Goal: Transaction & Acquisition: Obtain resource

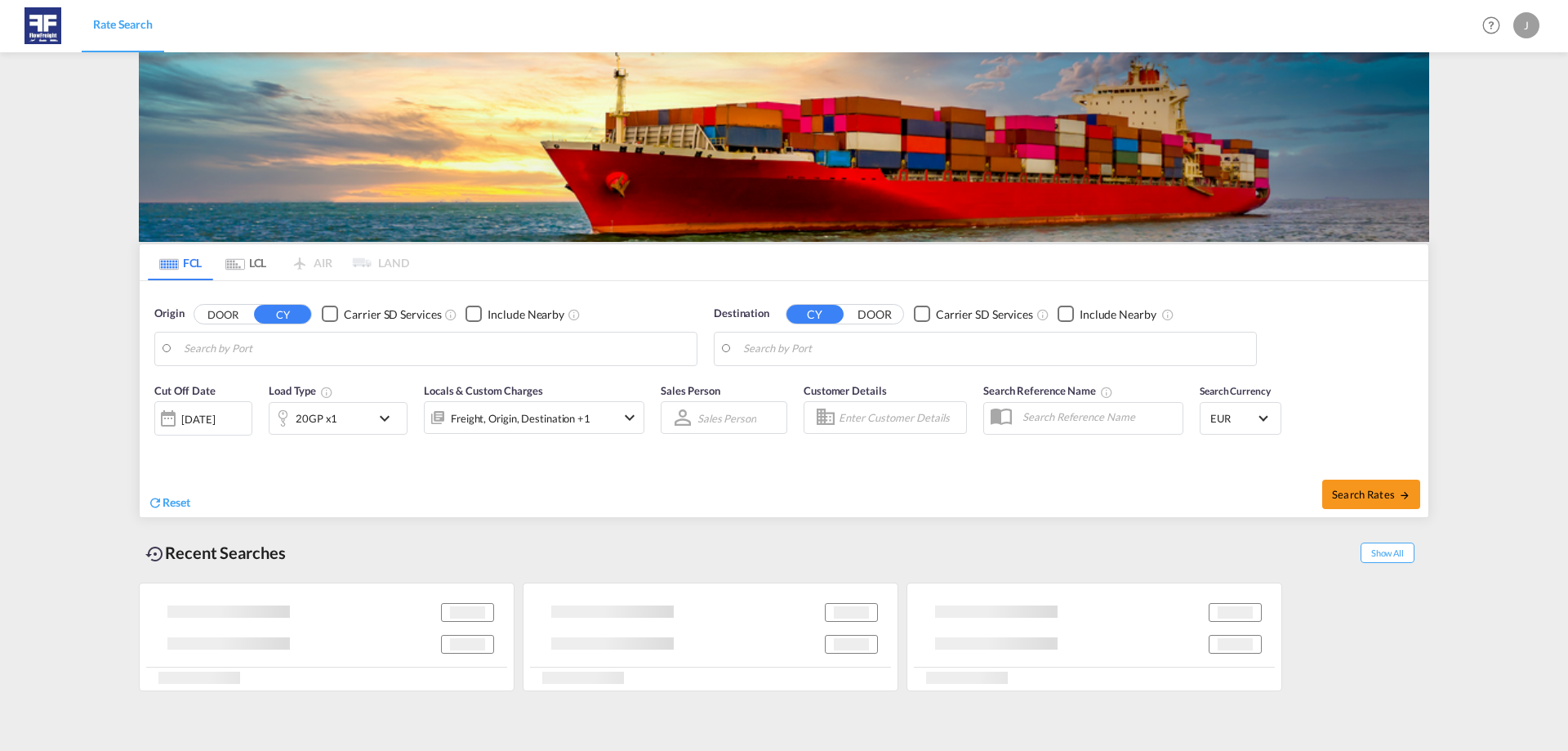
type input "[GEOGRAPHIC_DATA], NLRTM"
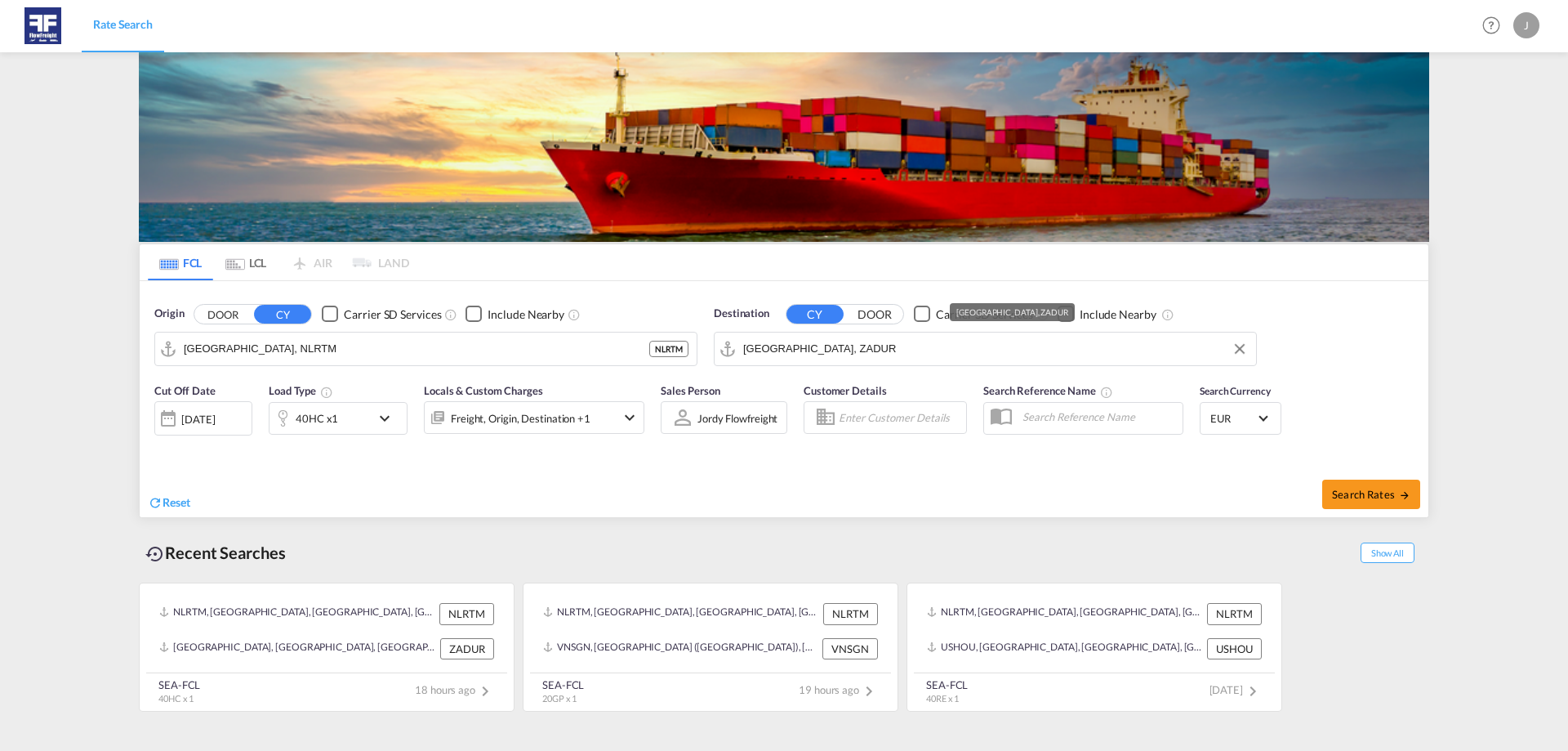
click at [849, 351] on input "[GEOGRAPHIC_DATA], ZADUR" at bounding box center [995, 349] width 505 height 25
click at [887, 342] on input "[GEOGRAPHIC_DATA], ZADUR" at bounding box center [995, 349] width 505 height 25
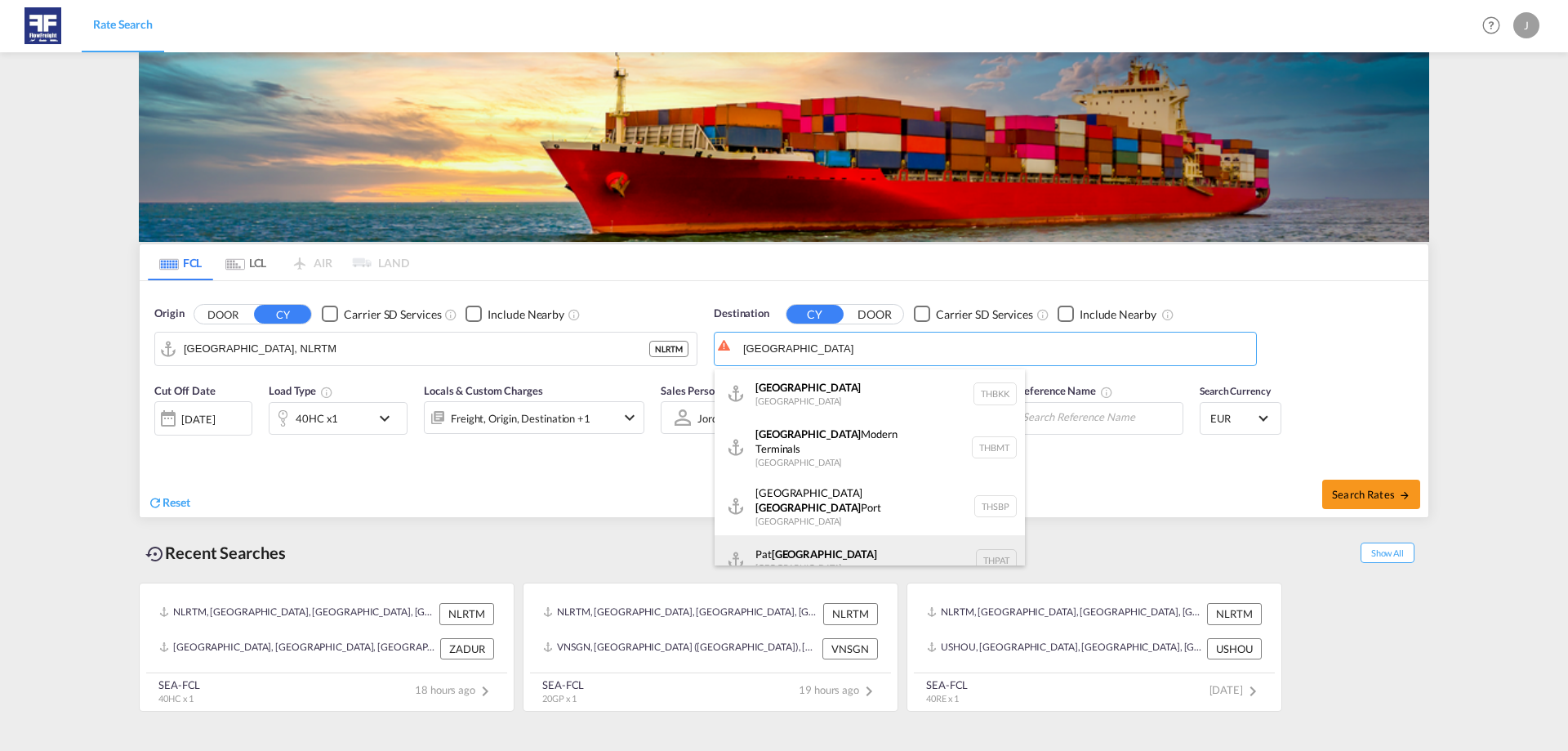
click at [866, 535] on div "Pat [GEOGRAPHIC_DATA] [GEOGRAPHIC_DATA] THPAT" at bounding box center [869, 560] width 310 height 49
type input "Pat [GEOGRAPHIC_DATA], [GEOGRAPHIC_DATA]"
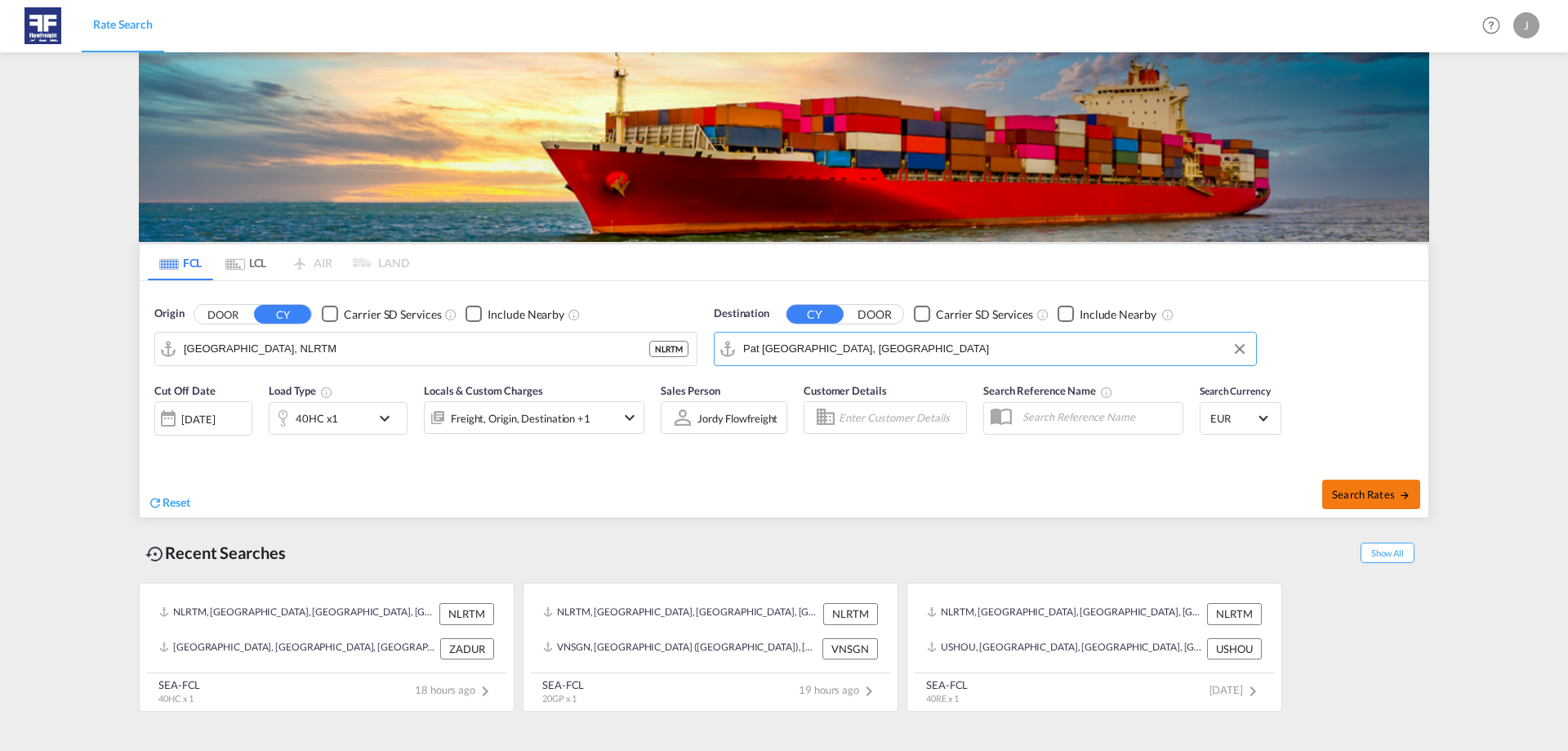
click at [1377, 492] on span "Search Rates" at bounding box center [1371, 494] width 79 height 13
type input "NLRTM to THPAT / [DATE]"
